Goal: Information Seeking & Learning: Compare options

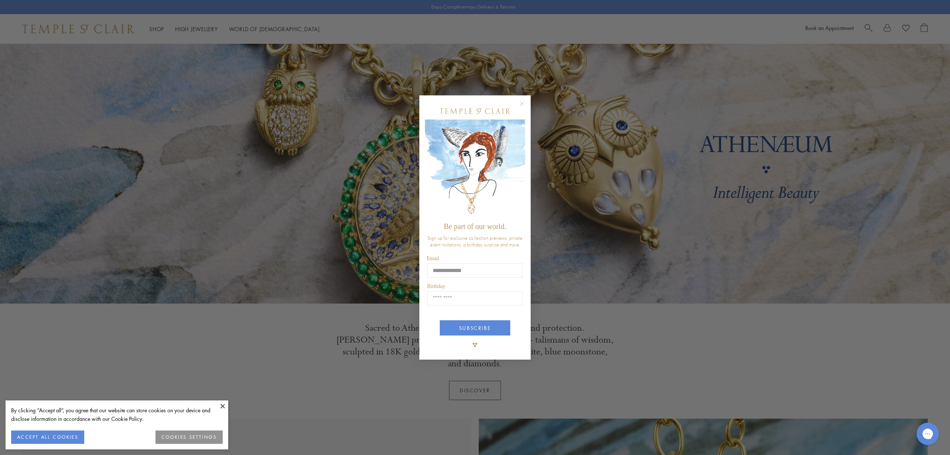
type input "**********"
click at [486, 299] on input "Birthday" at bounding box center [475, 298] width 96 height 14
type input "*****"
click at [459, 326] on button "SUBSCRIBE" at bounding box center [475, 327] width 71 height 15
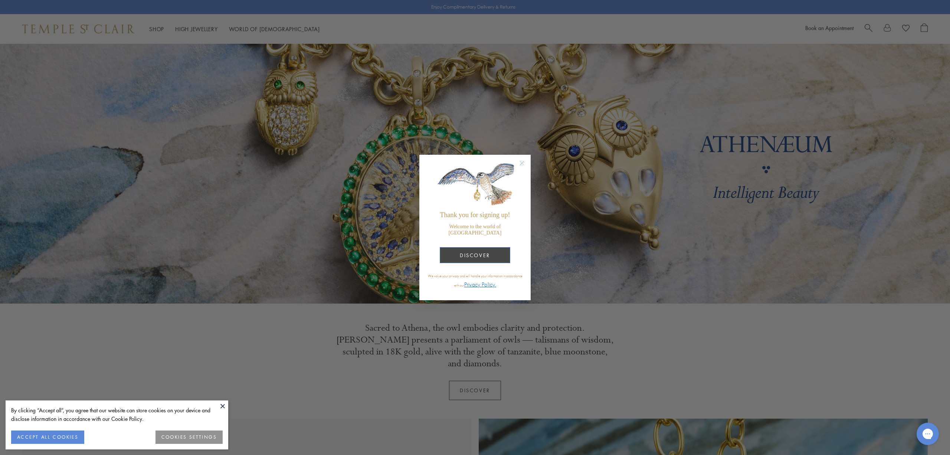
click at [477, 250] on button "DISCOVER" at bounding box center [475, 255] width 71 height 16
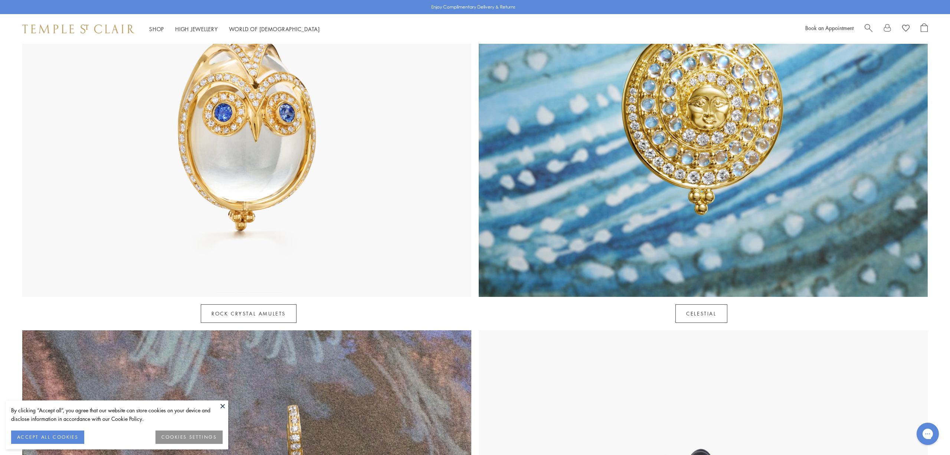
scroll to position [566, 0]
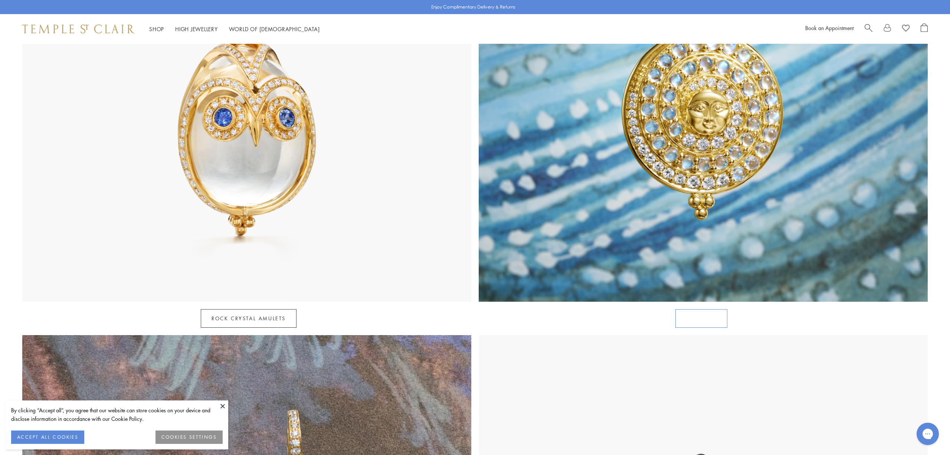
click at [703, 309] on link "Celestial" at bounding box center [701, 318] width 52 height 19
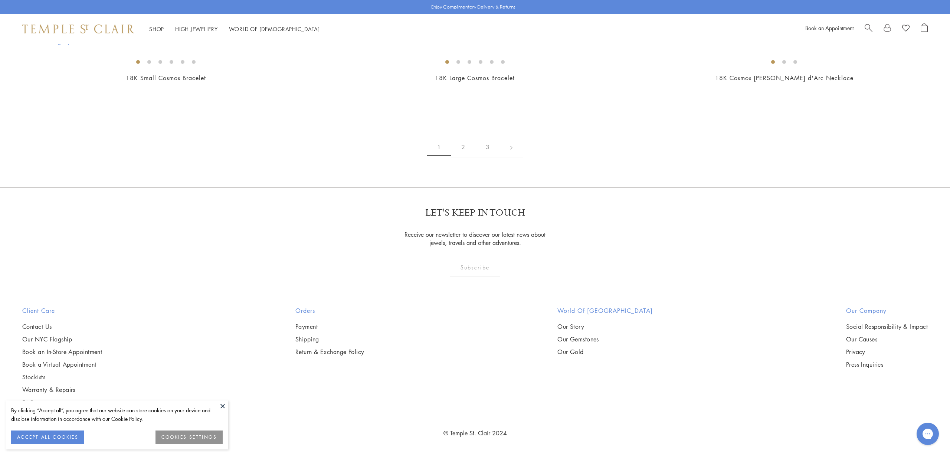
scroll to position [1226, 0]
click at [61, 435] on button "ACCEPT ALL COOKIES" at bounding box center [47, 436] width 73 height 13
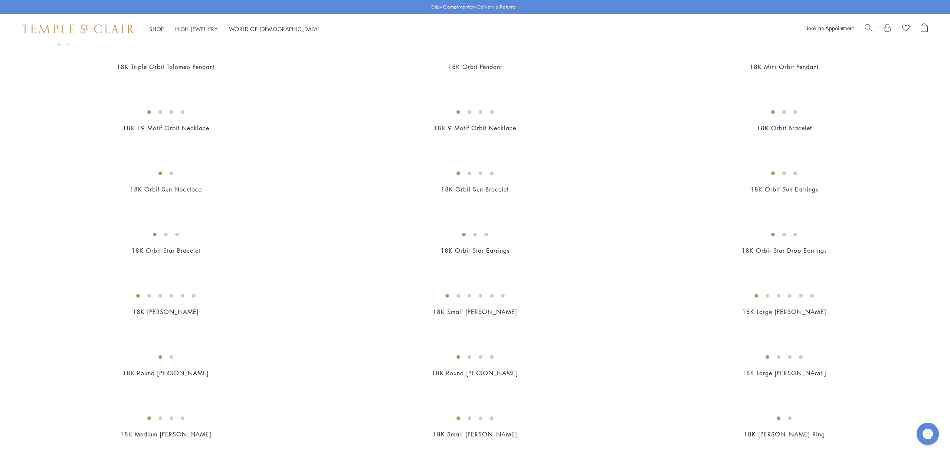
scroll to position [509, 0]
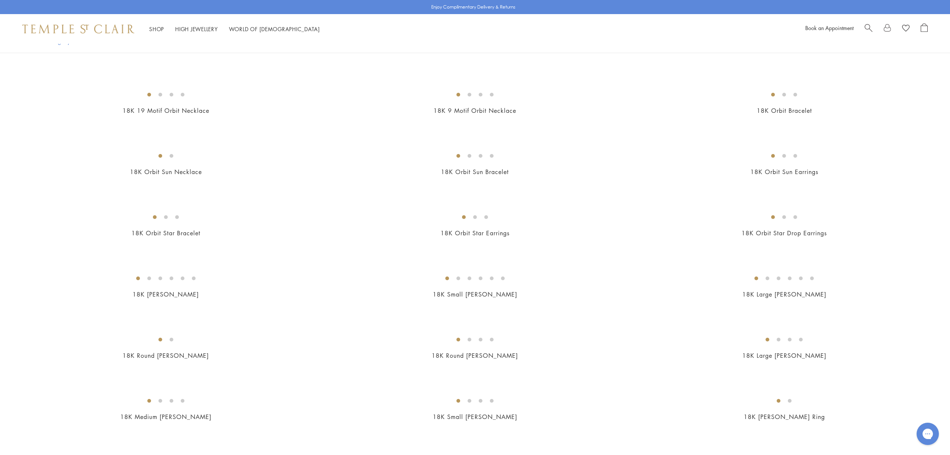
click at [0, 0] on img at bounding box center [0, 0] width 0 height 0
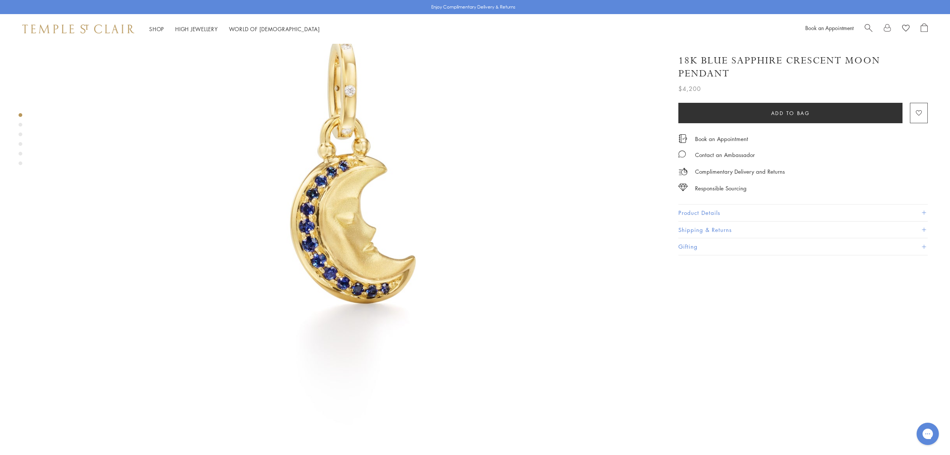
scroll to position [177, 0]
click at [702, 210] on button "Product Details" at bounding box center [802, 212] width 249 height 17
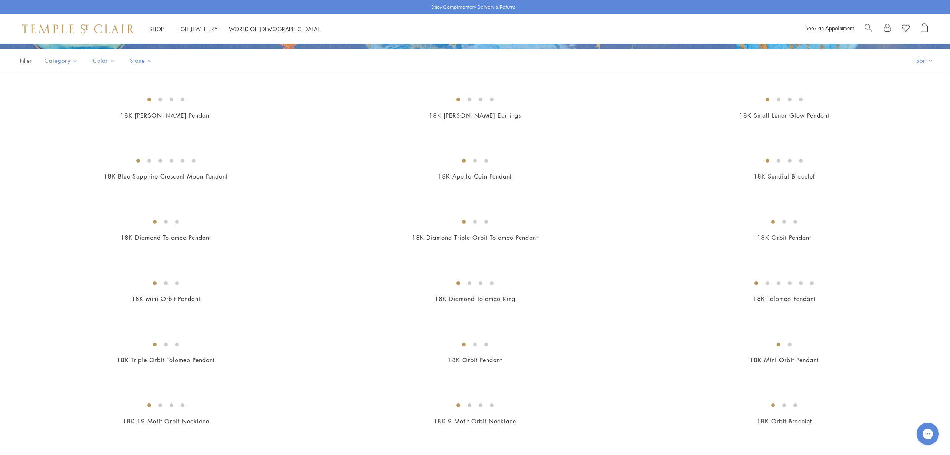
scroll to position [198, 0]
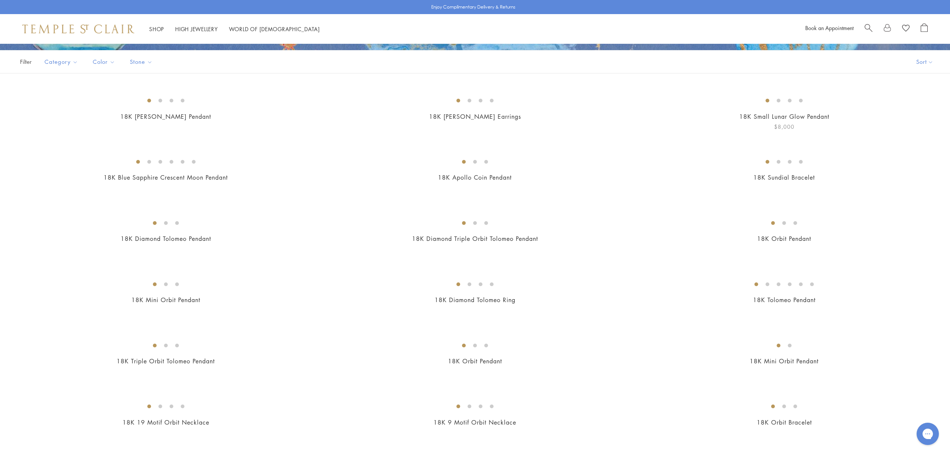
click at [0, 0] on img at bounding box center [0, 0] width 0 height 0
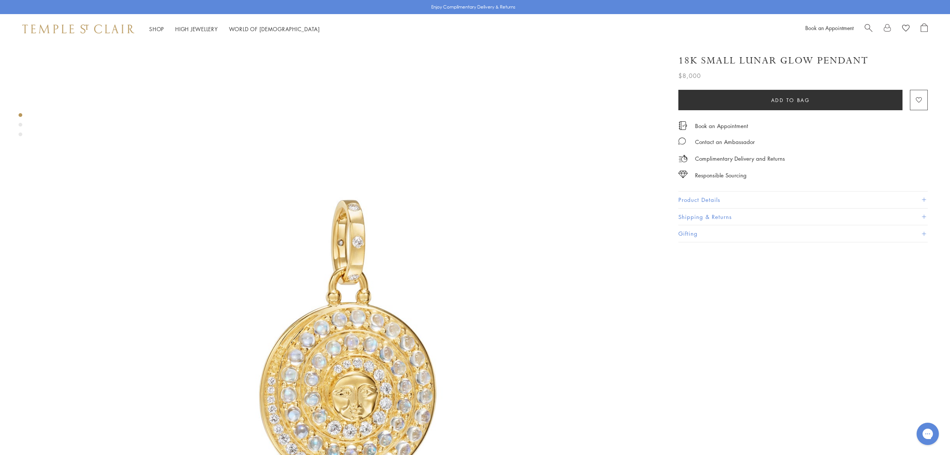
click at [696, 197] on button "Product Details" at bounding box center [802, 199] width 249 height 17
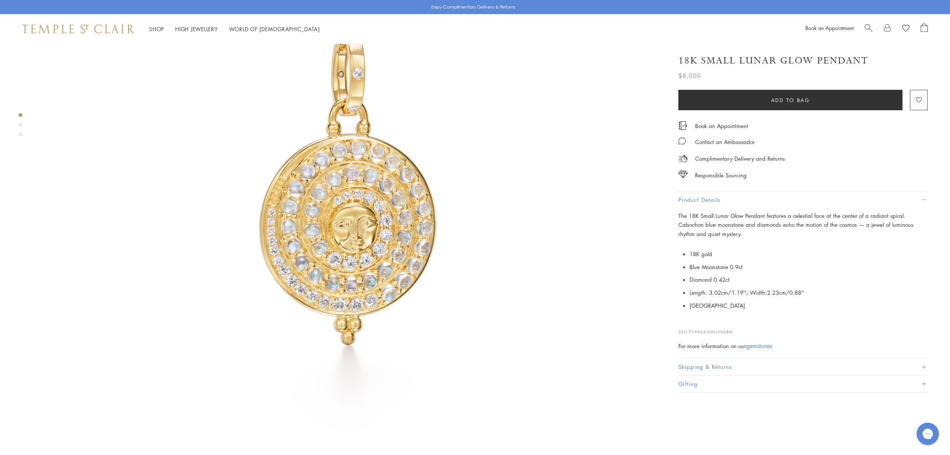
scroll to position [167, 0]
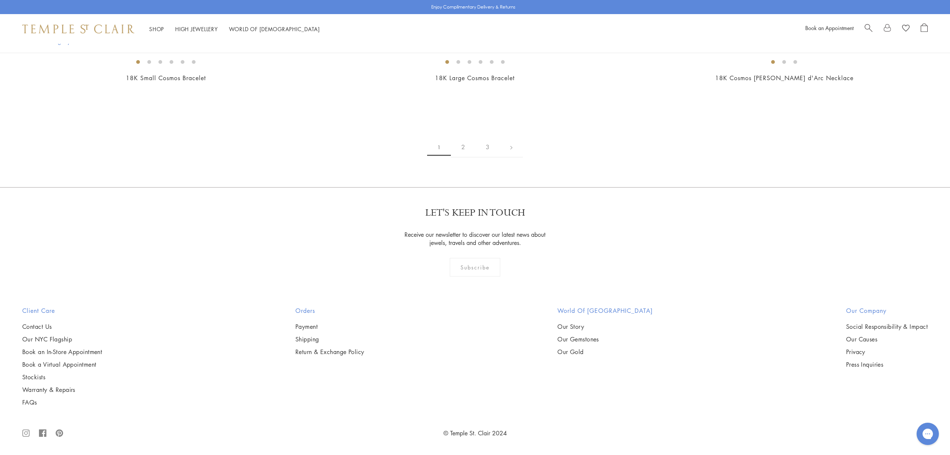
scroll to position [5729, 0]
click at [0, 0] on img at bounding box center [0, 0] width 0 height 0
click at [465, 144] on link "2" at bounding box center [463, 147] width 24 height 20
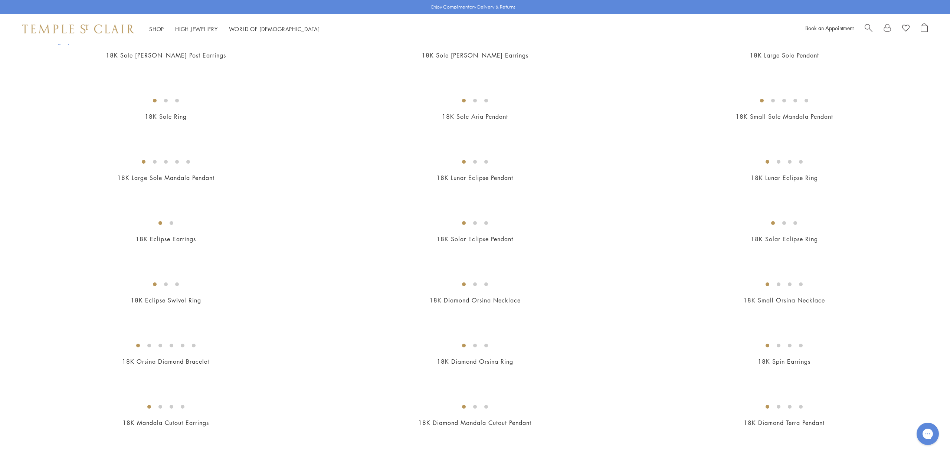
scroll to position [566, 0]
click at [0, 0] on img at bounding box center [0, 0] width 0 height 0
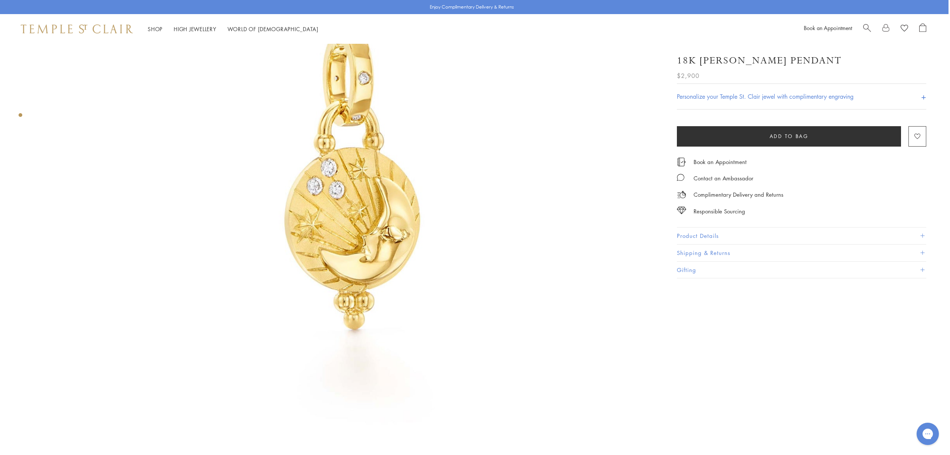
scroll to position [172, 1]
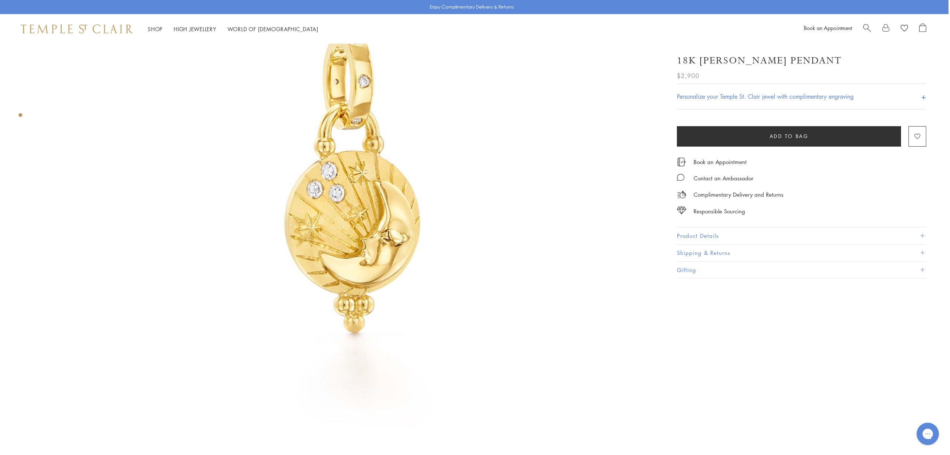
click at [687, 232] on button "Product Details" at bounding box center [801, 235] width 249 height 17
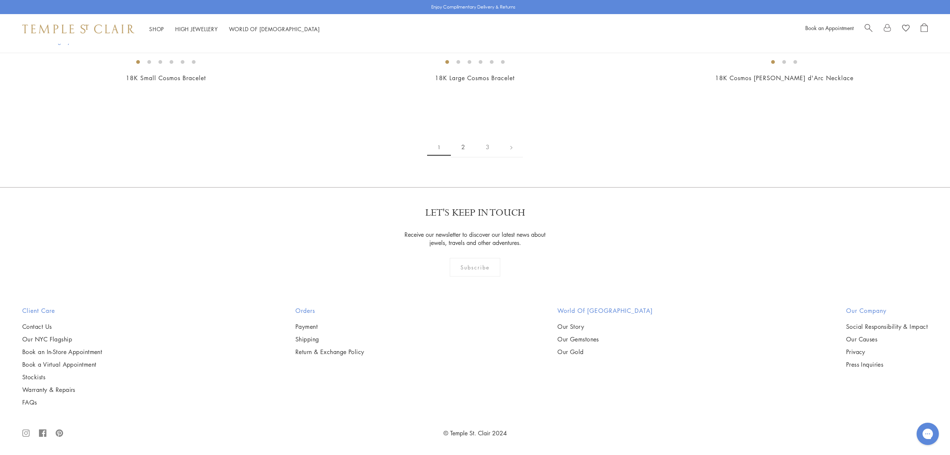
click at [463, 148] on link "2" at bounding box center [463, 147] width 24 height 20
click at [0, 0] on img at bounding box center [0, 0] width 0 height 0
click at [499, 157] on link "3" at bounding box center [499, 147] width 24 height 20
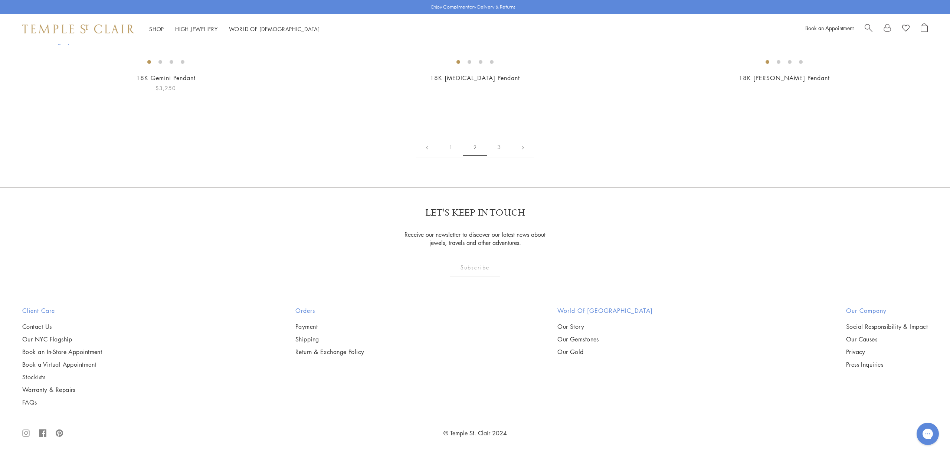
click at [0, 0] on img at bounding box center [0, 0] width 0 height 0
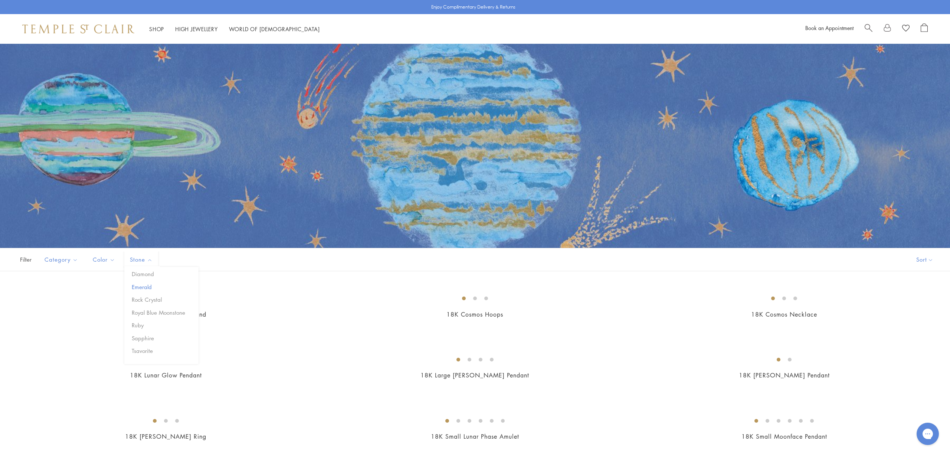
click at [141, 285] on button "Emerald" at bounding box center [164, 287] width 69 height 9
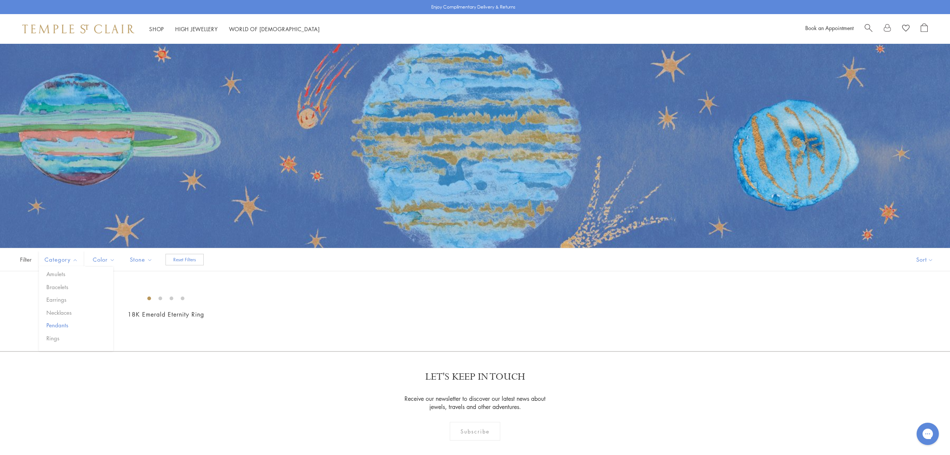
click at [56, 322] on button "Pendants" at bounding box center [79, 325] width 69 height 9
click at [55, 310] on button "Necklaces" at bounding box center [79, 312] width 69 height 9
click at [175, 259] on button "Reset Filters" at bounding box center [185, 260] width 38 height 12
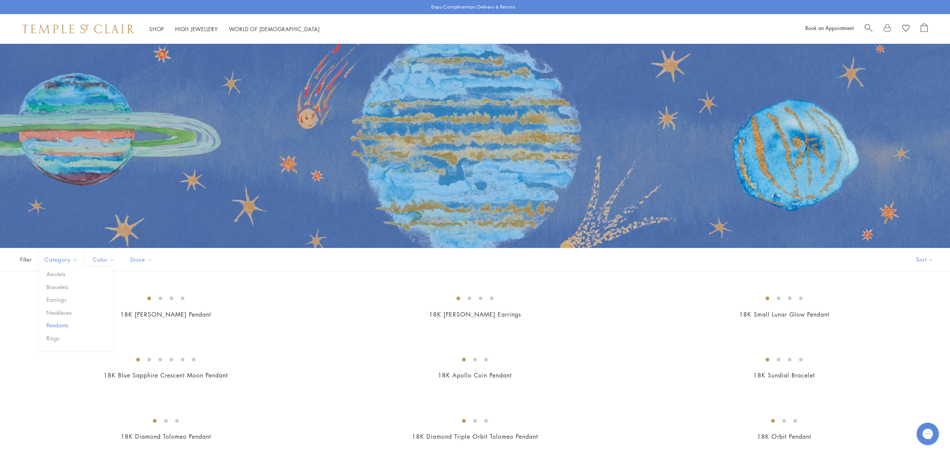
click at [52, 322] on button "Pendants" at bounding box center [79, 325] width 69 height 9
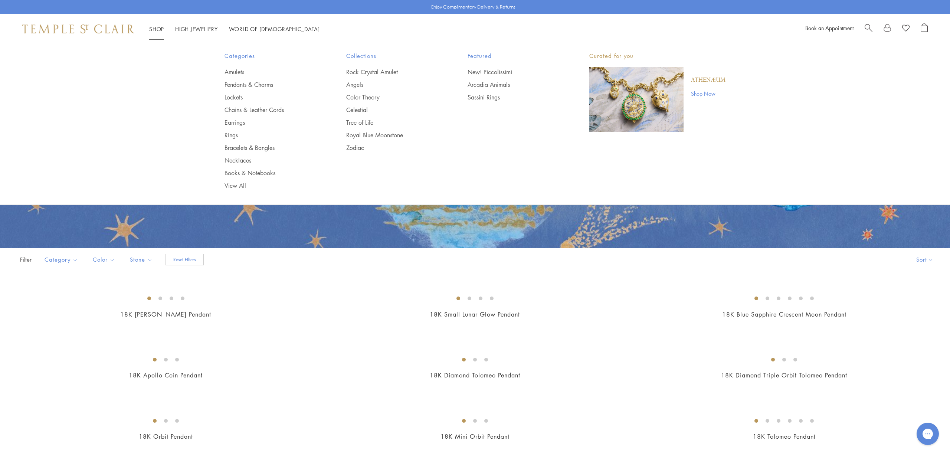
click at [704, 92] on link "Shop Now" at bounding box center [708, 93] width 35 height 8
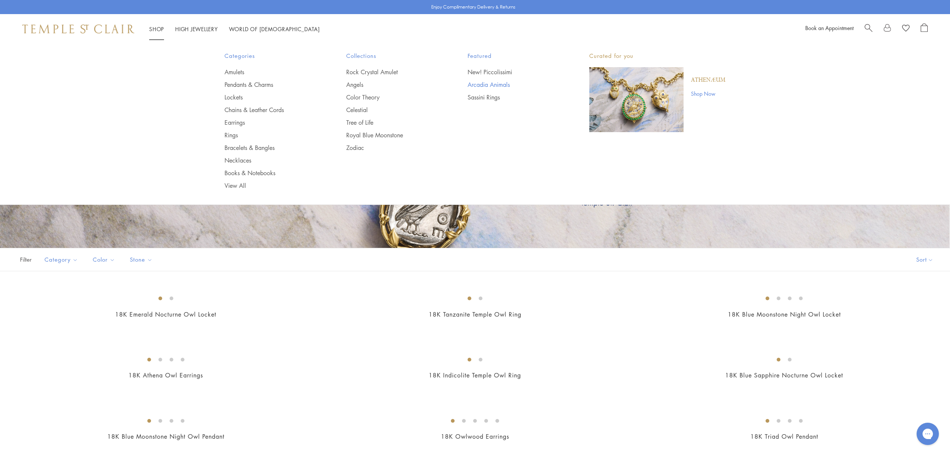
click at [497, 82] on link "Arcadia Animals" at bounding box center [514, 85] width 92 height 8
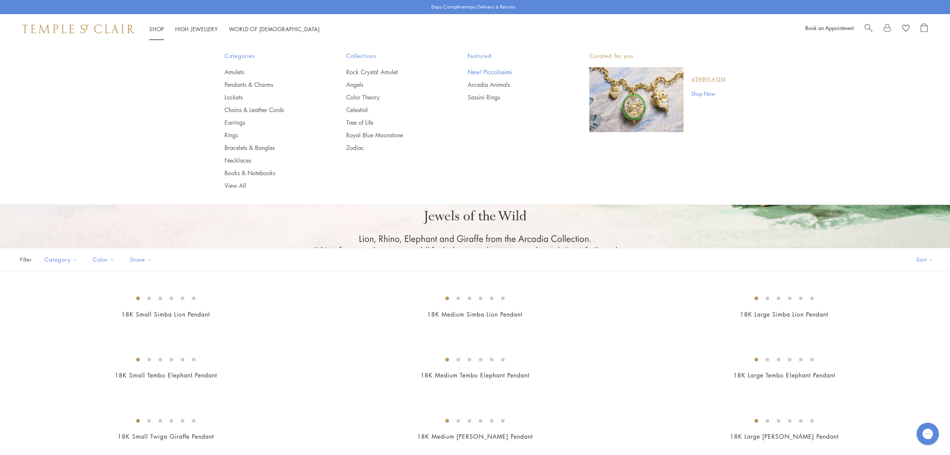
click at [485, 70] on link "New! Piccolissimi" at bounding box center [514, 72] width 92 height 8
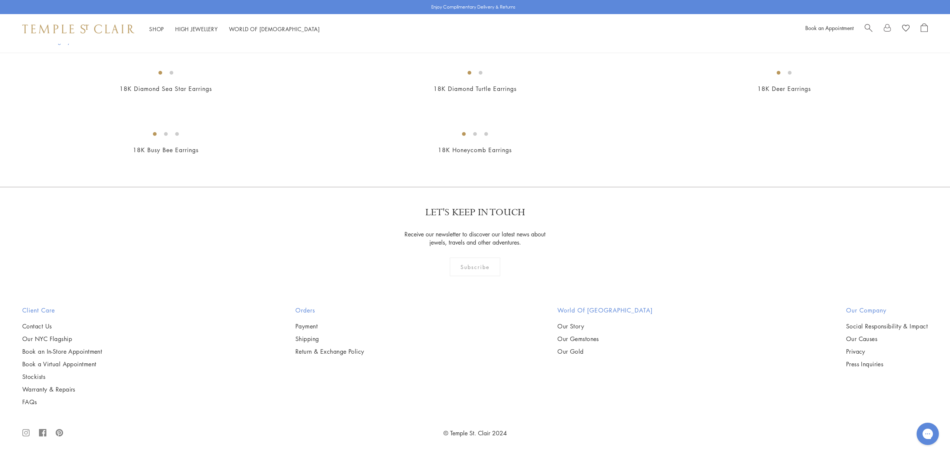
scroll to position [1823, 0]
